Goal: Transaction & Acquisition: Purchase product/service

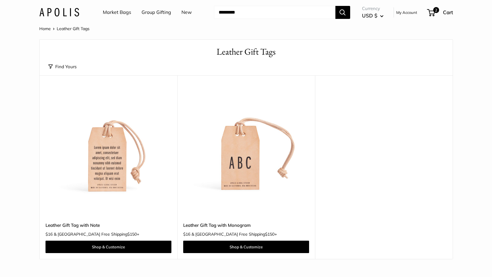
click at [266, 10] on input "Search..." at bounding box center [274, 12] width 121 height 13
click at [238, 11] on input "Search..." at bounding box center [274, 12] width 121 height 13
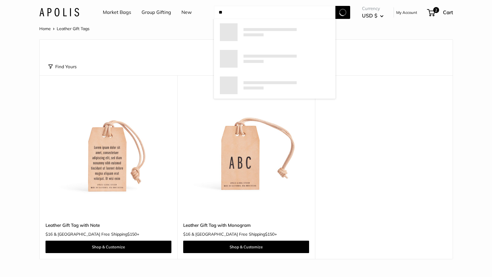
type input "*"
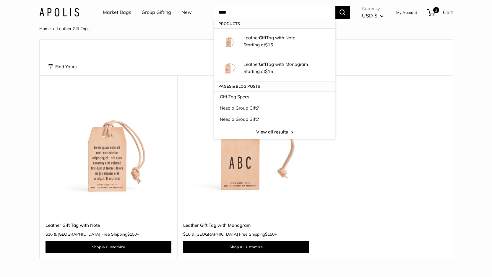
type input "****"
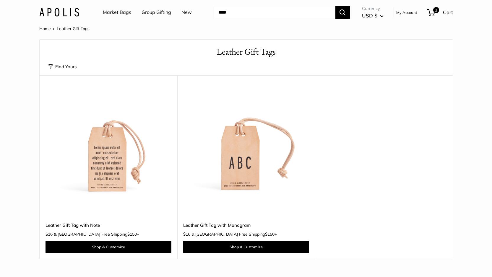
click at [402, 136] on div "Upgrade: Next Day Fulfillment Customizable Text Leather Gift Tag with Note $16 …" at bounding box center [246, 167] width 413 height 184
click at [0, 0] on img at bounding box center [0, 0] width 0 height 0
